Goal: Check status: Check status

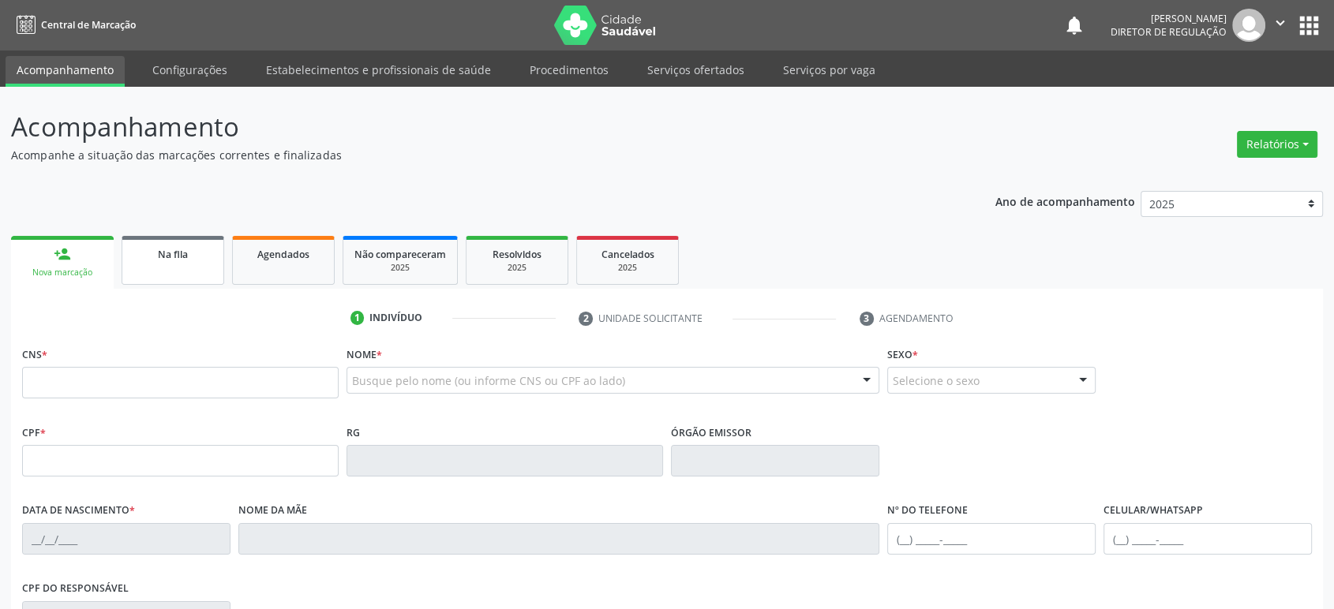
click at [155, 253] on div "Na fila" at bounding box center [172, 253] width 79 height 17
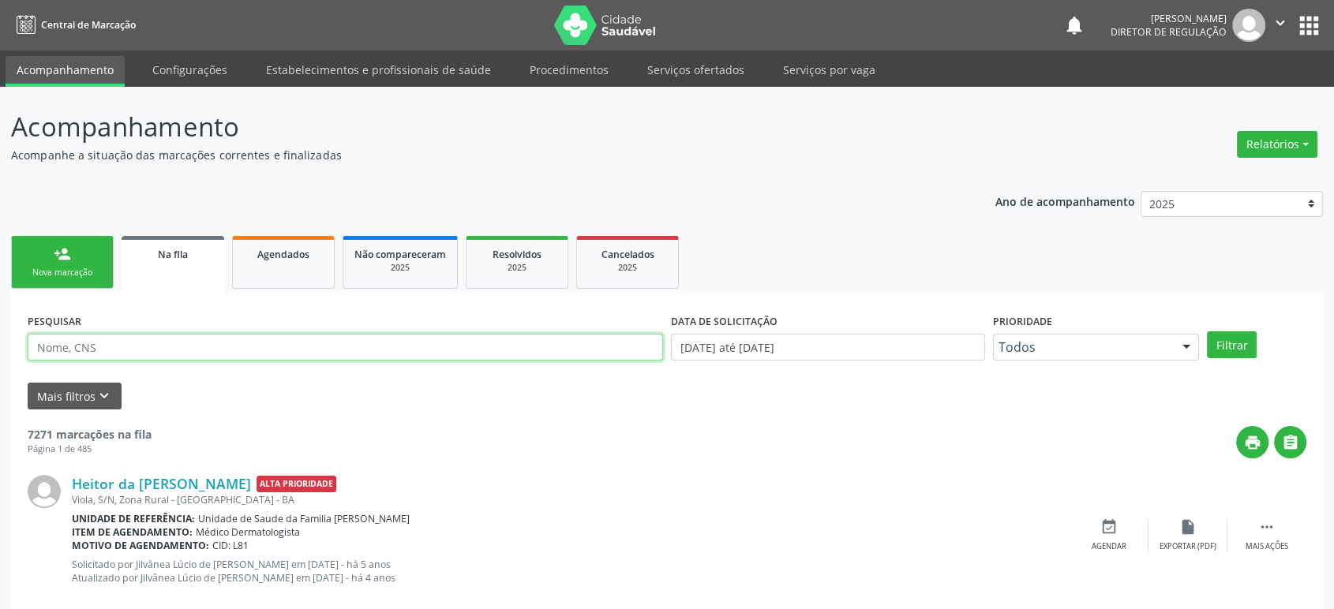
click at [122, 349] on input "text" at bounding box center [345, 347] width 635 height 27
paste input "702 5083 4773 9435"
click at [1207, 331] on button "Filtrar" at bounding box center [1232, 344] width 50 height 27
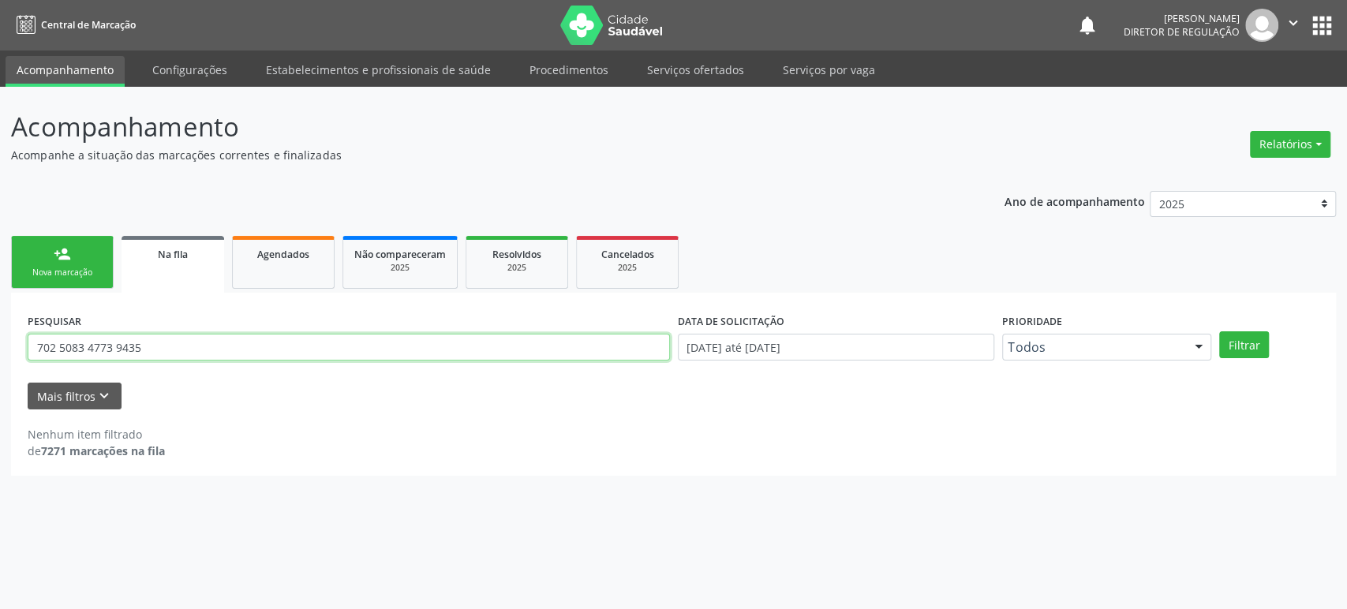
click at [139, 342] on input "702 5083 4773 9435" at bounding box center [349, 347] width 642 height 27
click at [118, 346] on input "702 5083 4773 9435" at bounding box center [349, 347] width 642 height 27
click at [88, 342] on input "702 5083 47739435" at bounding box center [349, 347] width 642 height 27
click at [59, 341] on input "702 508347739435" at bounding box center [349, 347] width 642 height 27
drag, startPoint x: 139, startPoint y: 350, endPoint x: 99, endPoint y: 346, distance: 40.4
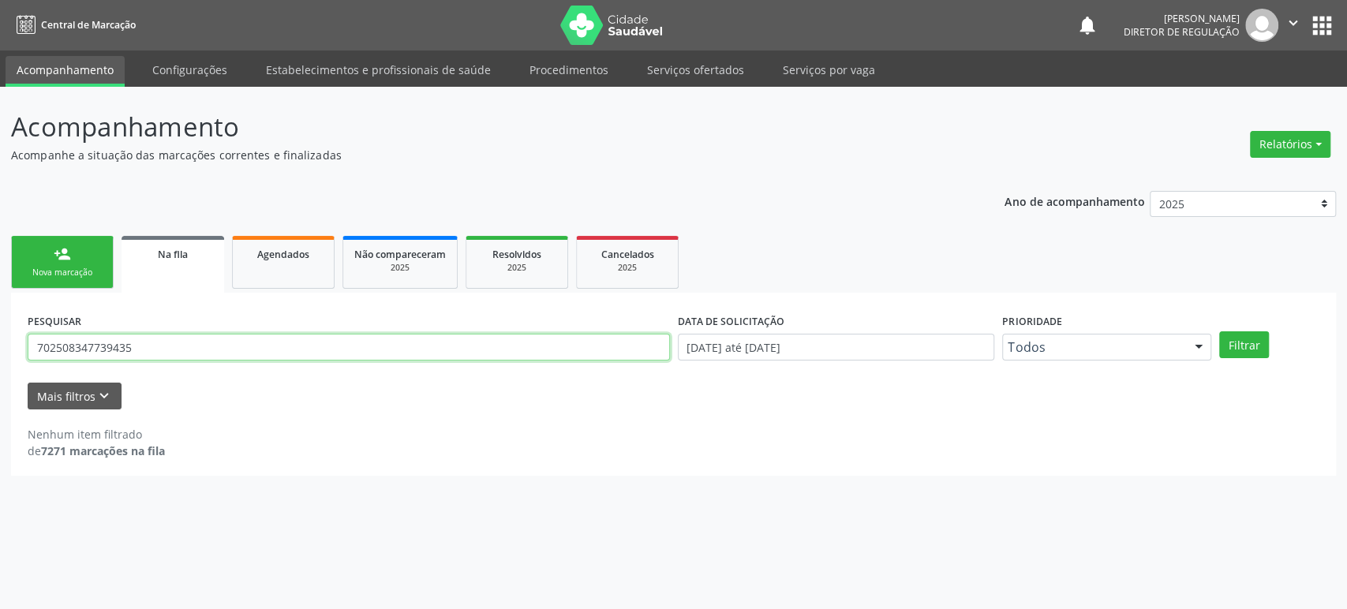
click at [99, 346] on input "702508347739435" at bounding box center [349, 347] width 642 height 27
click at [1219, 331] on button "Filtrar" at bounding box center [1244, 344] width 50 height 27
click at [96, 354] on input "7025083477" at bounding box center [349, 347] width 642 height 27
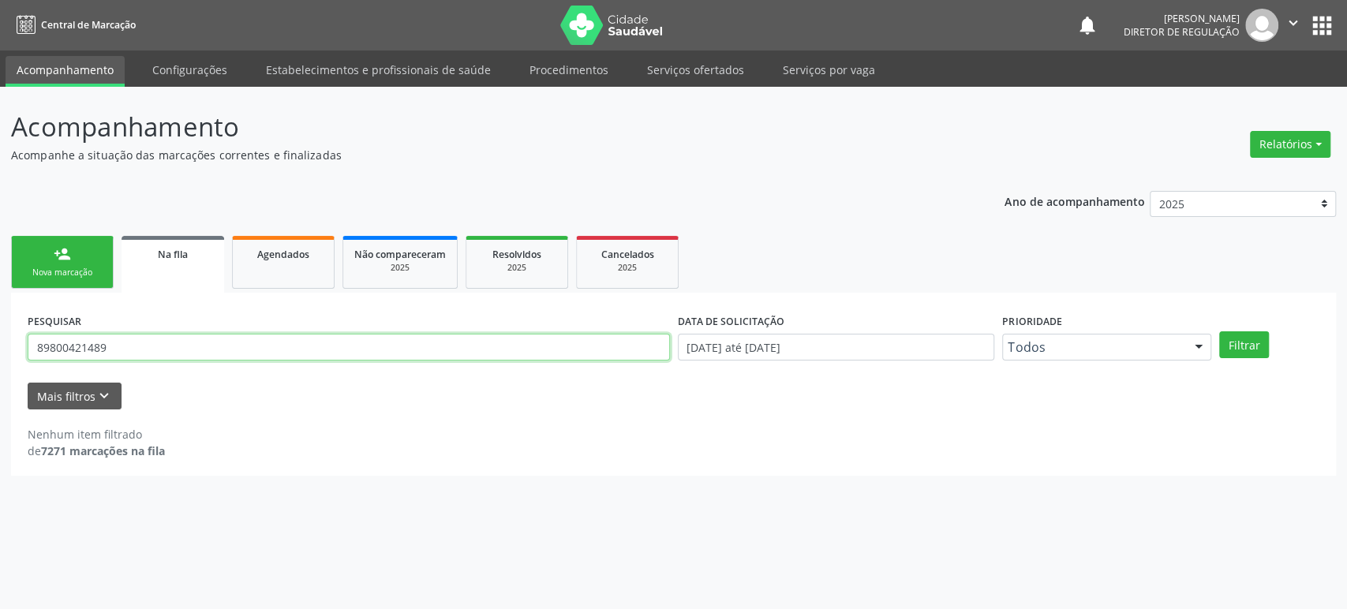
type input "89800421489"
click at [1219, 331] on button "Filtrar" at bounding box center [1244, 344] width 50 height 27
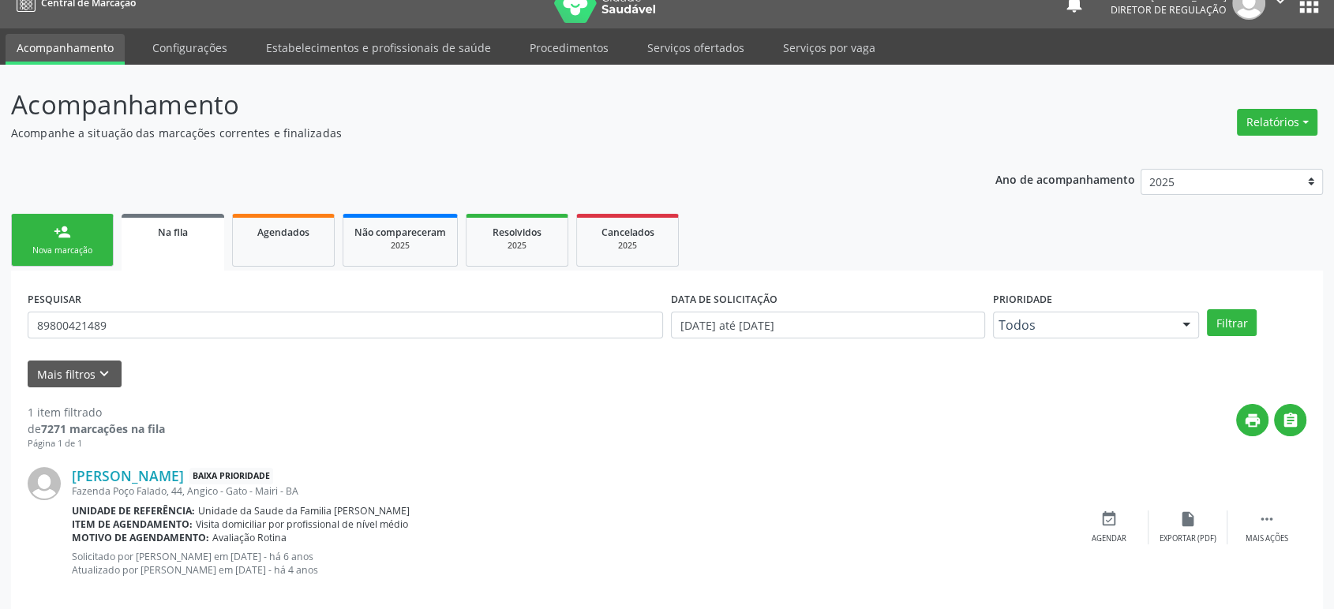
scroll to position [44, 0]
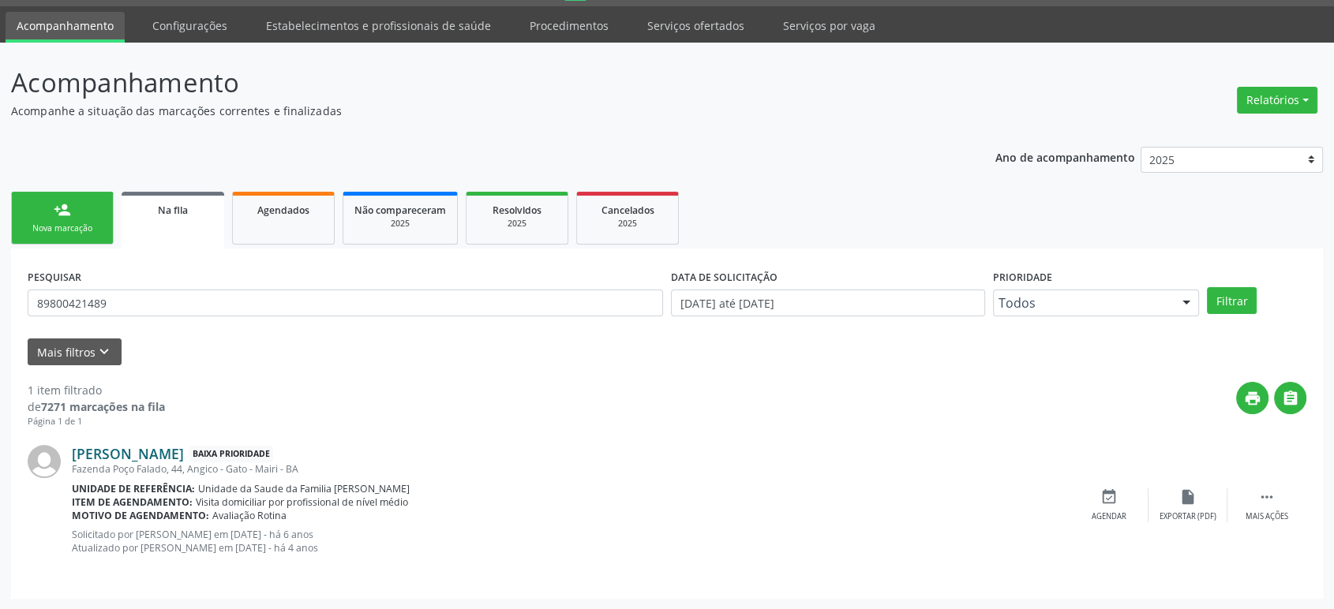
click at [157, 451] on link "[PERSON_NAME]" at bounding box center [128, 453] width 112 height 17
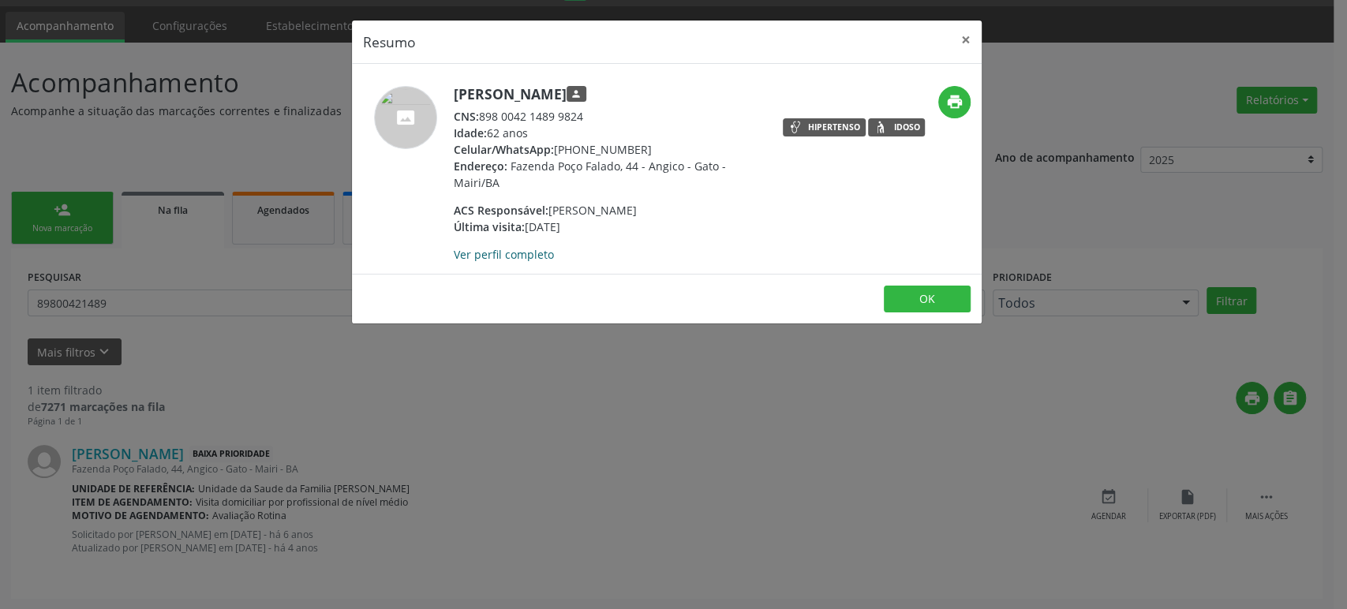
click at [518, 253] on link "Ver perfil completo" at bounding box center [504, 254] width 100 height 15
click at [401, 478] on div "Resumo × [PERSON_NAME] person CNS: 898 0042 1489 9824 Idade: 62 anos Celular/Wh…" at bounding box center [673, 304] width 1347 height 609
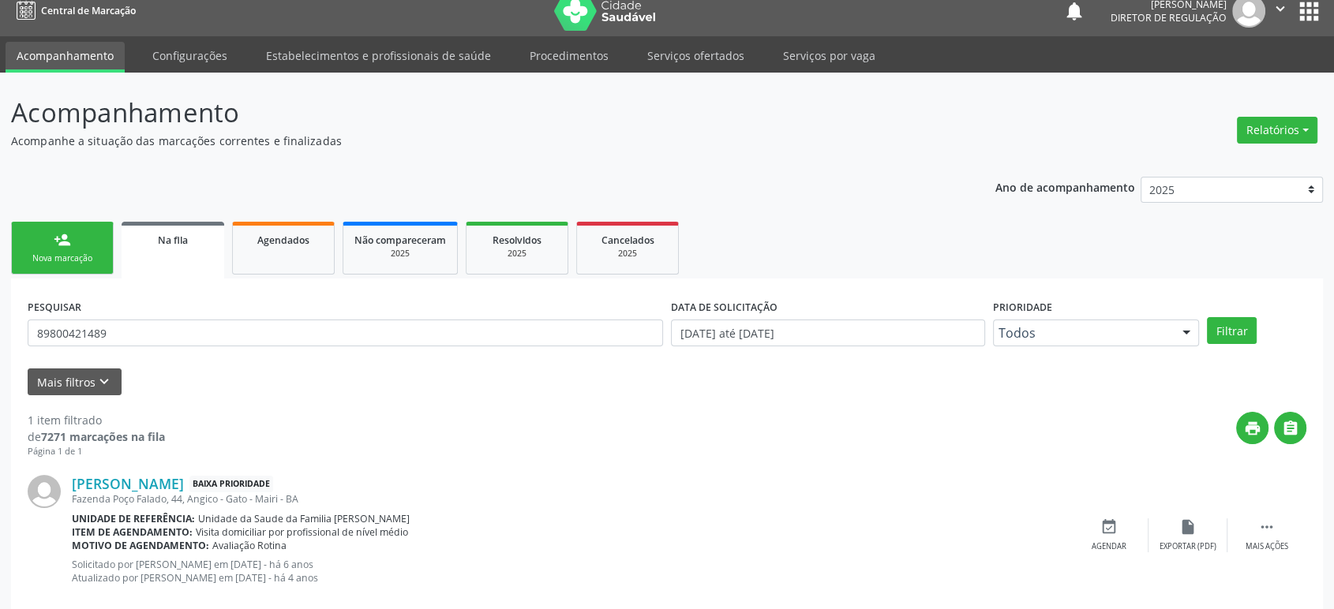
scroll to position [0, 0]
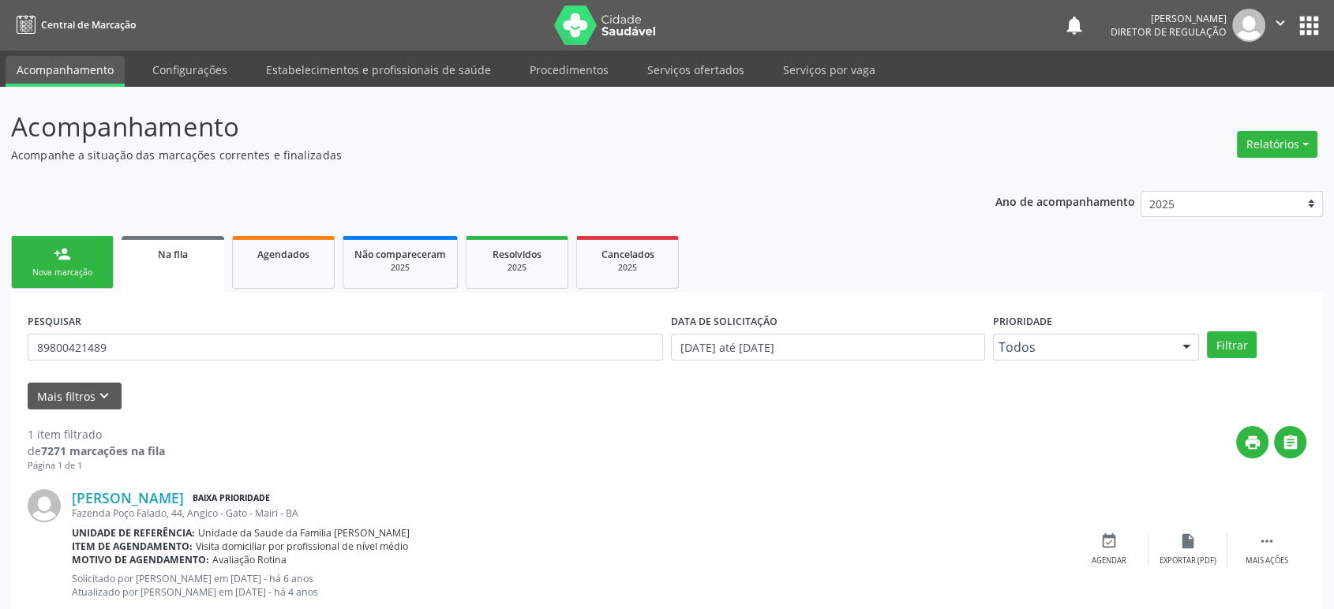
click at [1310, 19] on button "apps" at bounding box center [1309, 26] width 28 height 28
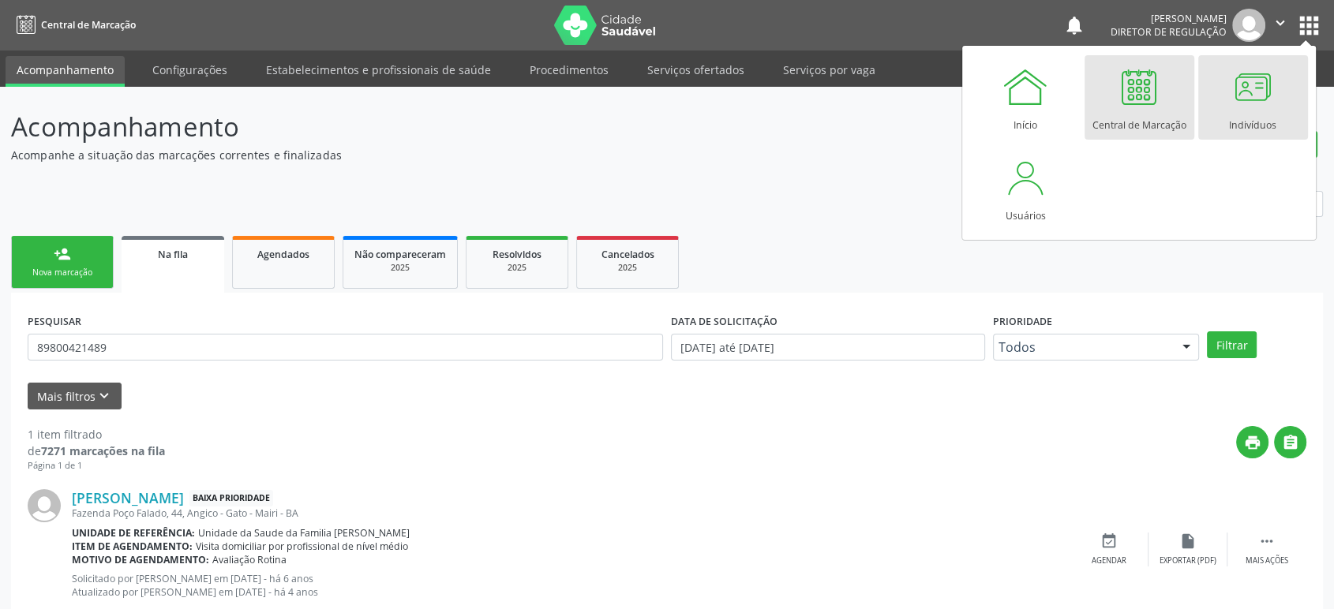
click at [1260, 84] on div at bounding box center [1252, 86] width 47 height 47
